Goal: Find specific page/section: Find specific page/section

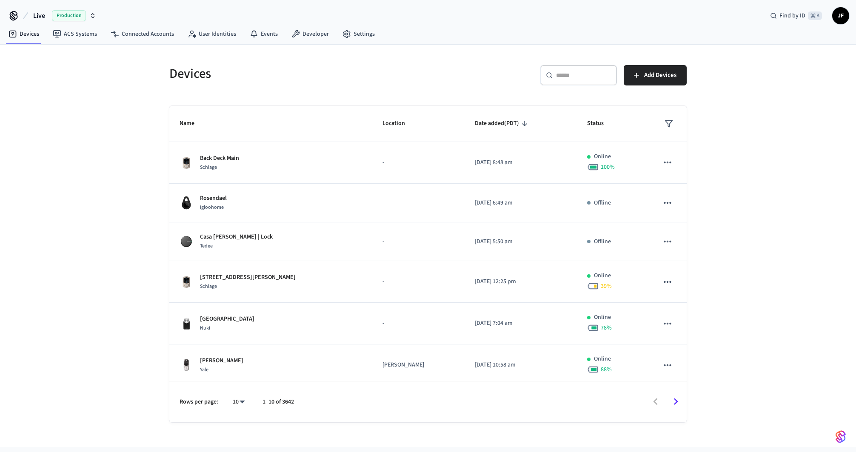
click at [425, 109] on th "Location" at bounding box center [418, 124] width 92 height 36
click at [44, 17] on span "Live" at bounding box center [39, 16] width 12 height 10
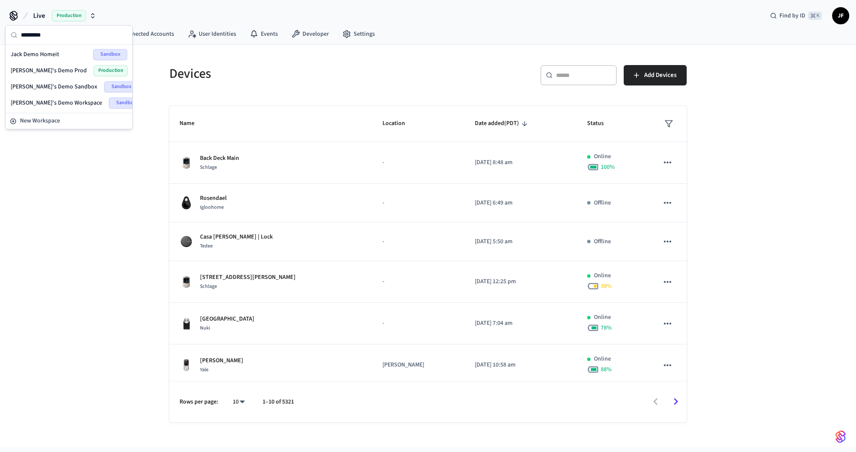
type input "*********"
click at [40, 68] on span "[PERSON_NAME]'s Demo Prod" at bounding box center [49, 70] width 76 height 9
